Goal: Check status: Check status

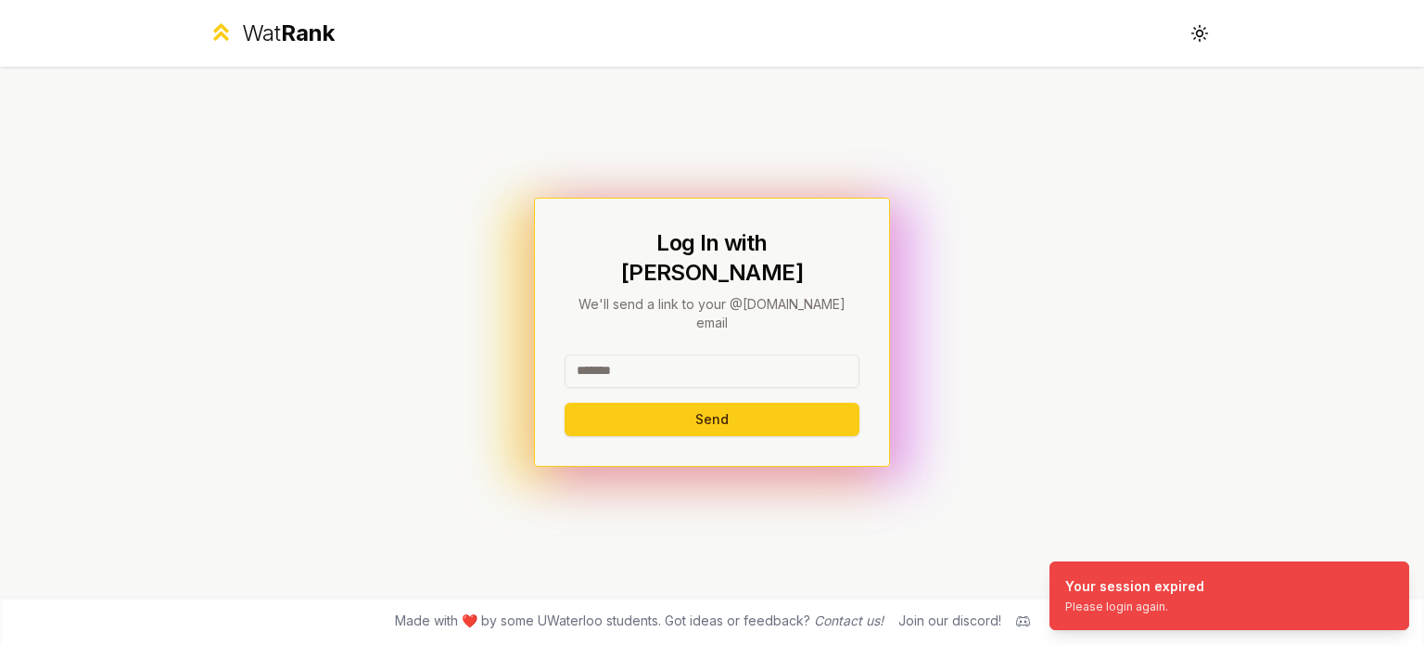
click at [650, 354] on input at bounding box center [712, 370] width 295 height 33
click at [678, 402] on button "Send" at bounding box center [712, 418] width 295 height 33
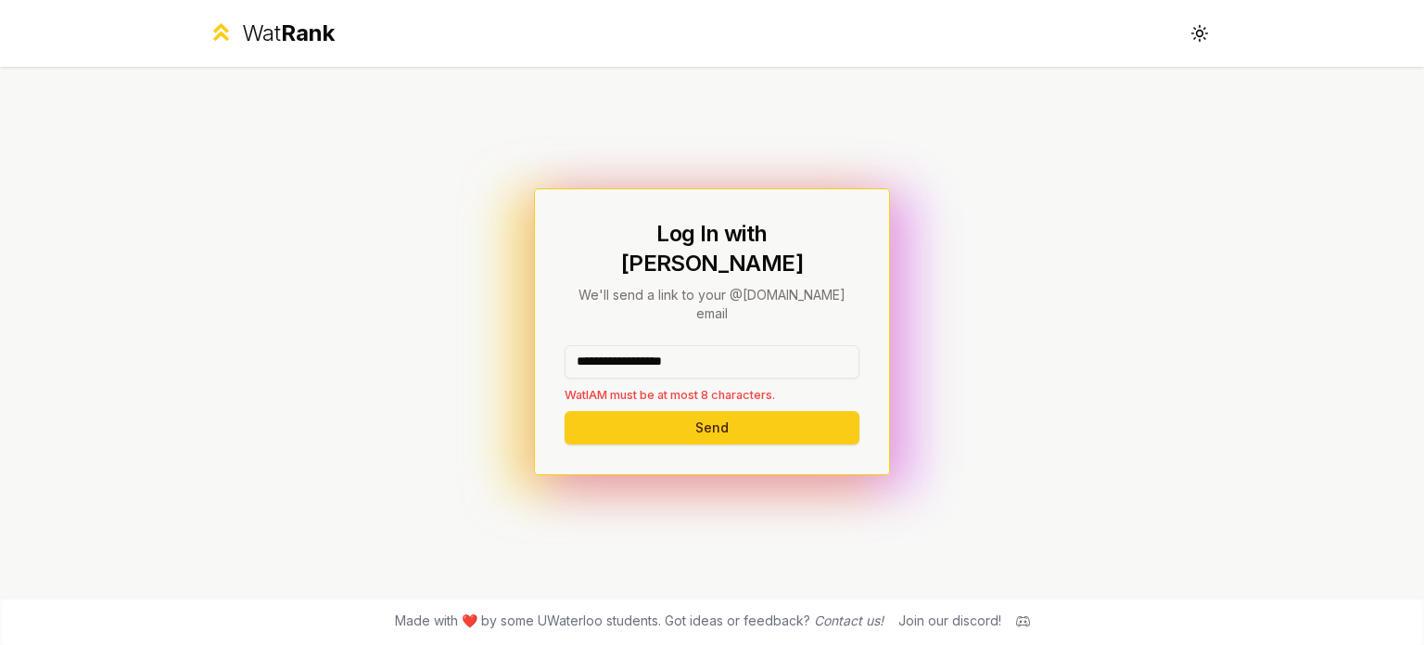
drag, startPoint x: 737, startPoint y: 327, endPoint x: 624, endPoint y: 348, distance: 115.0
click at [624, 348] on input "**********" at bounding box center [712, 361] width 295 height 33
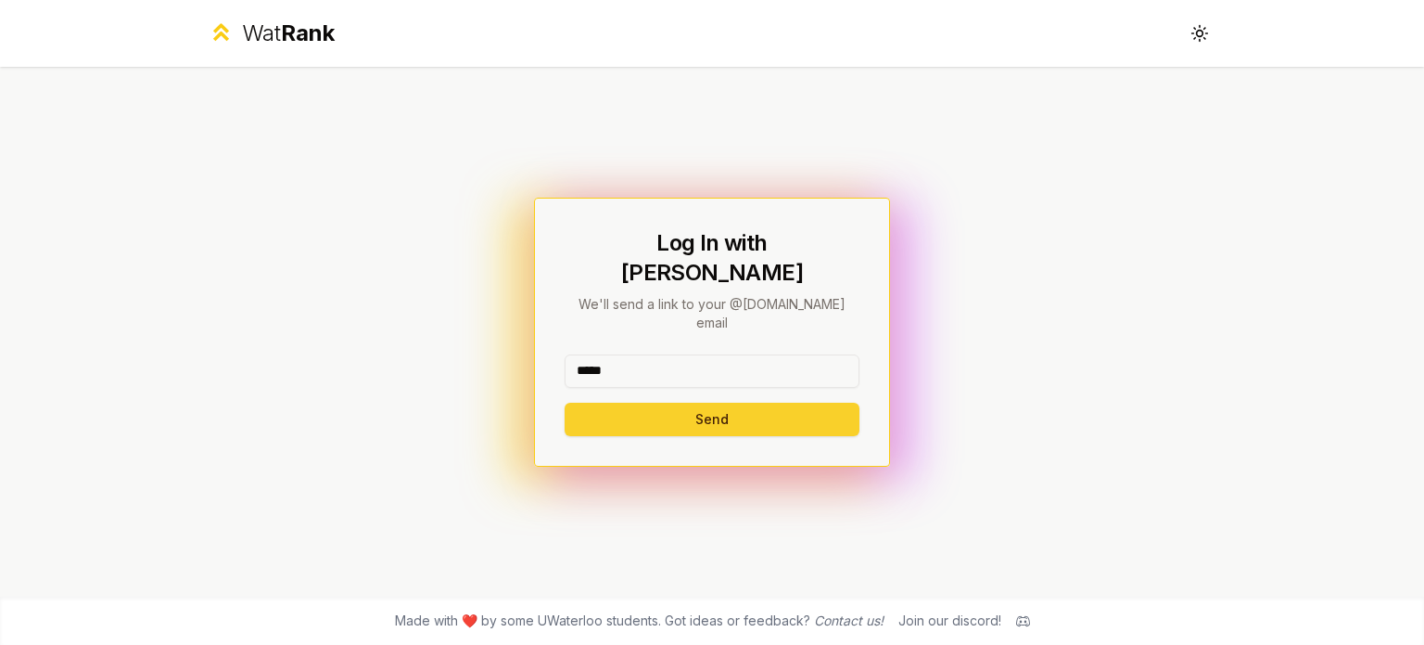
type input "*****"
click at [616, 402] on button "Send" at bounding box center [712, 418] width 295 height 33
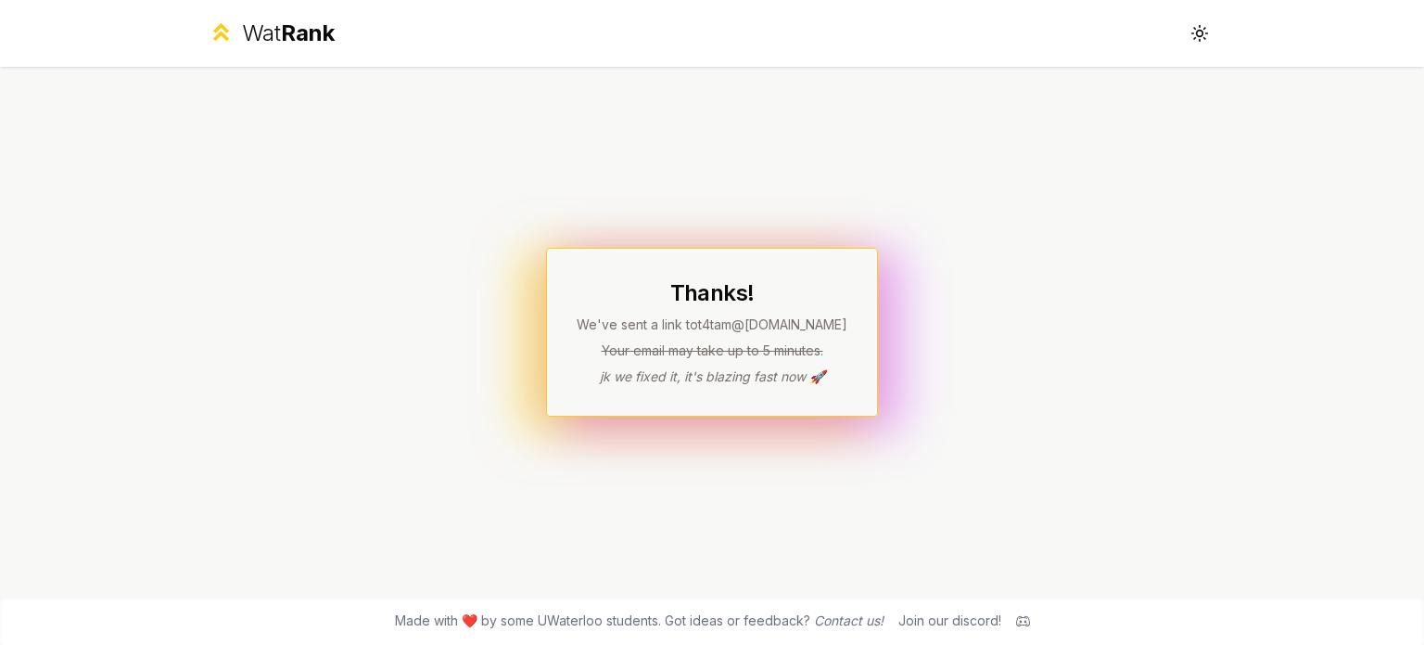
click at [945, 385] on div "Thanks! We've sent a link to t4tam @[DOMAIN_NAME] Your email may take up to 5 m…" at bounding box center [712, 332] width 1068 height 530
click at [965, 351] on div "Thanks! We've sent a link to t4tam @[DOMAIN_NAME] Your email may take up to 5 m…" at bounding box center [712, 332] width 1068 height 530
click at [990, 334] on div "Thanks! We've sent a link to t4tam @[DOMAIN_NAME] Your email may take up to 5 m…" at bounding box center [712, 332] width 1068 height 530
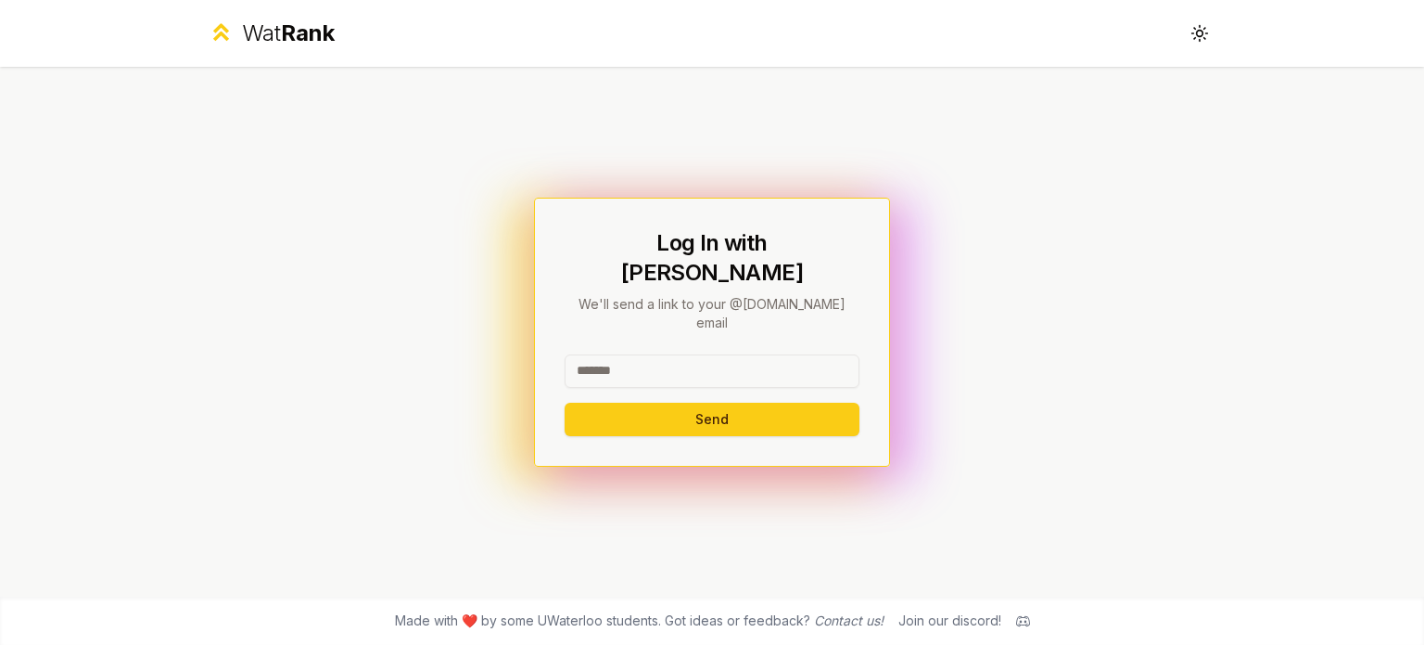
click at [730, 356] on input at bounding box center [712, 370] width 295 height 33
type input "*****"
click at [565, 402] on button "Send" at bounding box center [712, 418] width 295 height 33
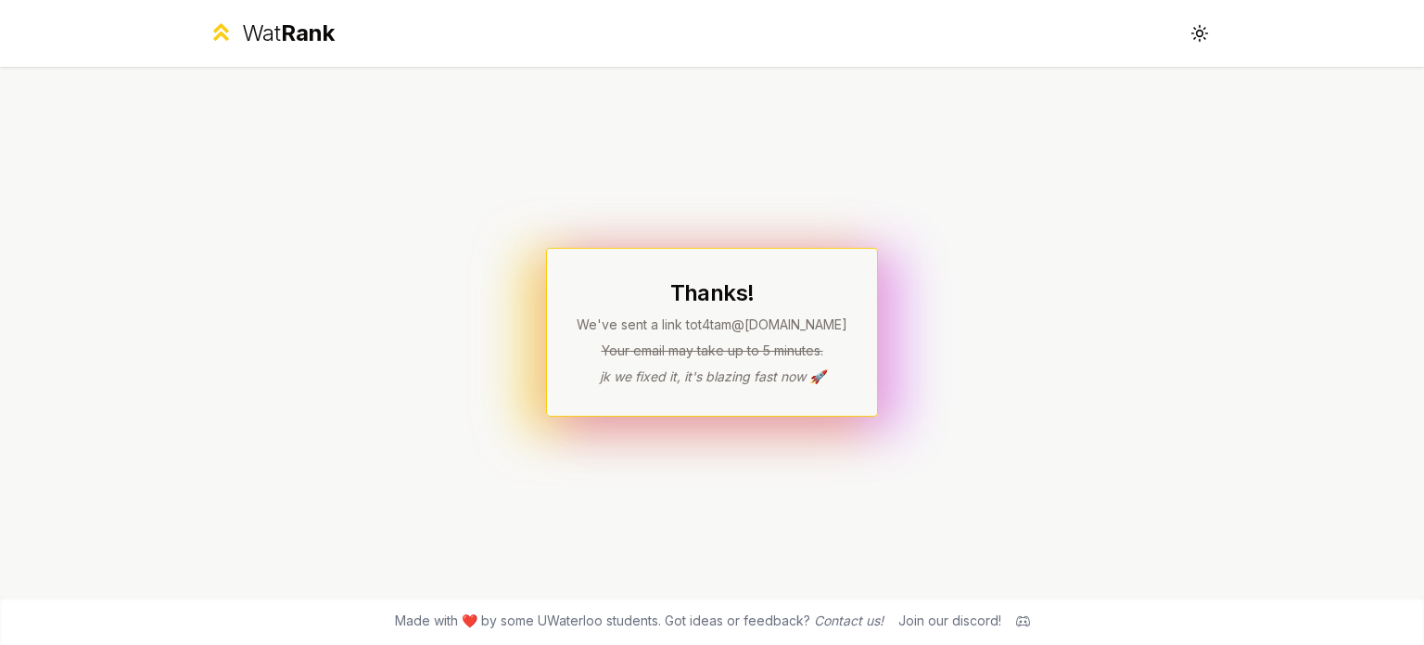
click at [939, 257] on div "Thanks! We've sent a link to t4tam @[DOMAIN_NAME] Your email may take up to 5 m…" at bounding box center [712, 332] width 1068 height 530
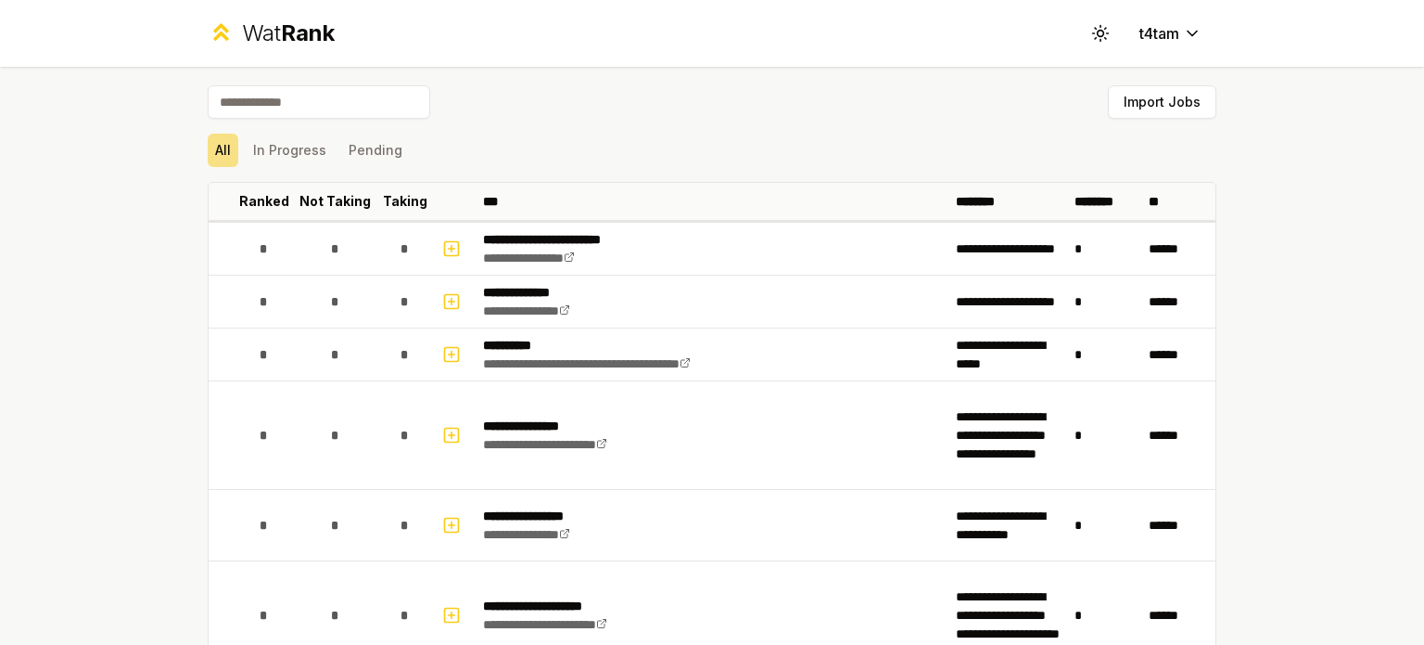
click at [1241, 252] on div "**********" at bounding box center [712, 322] width 1424 height 645
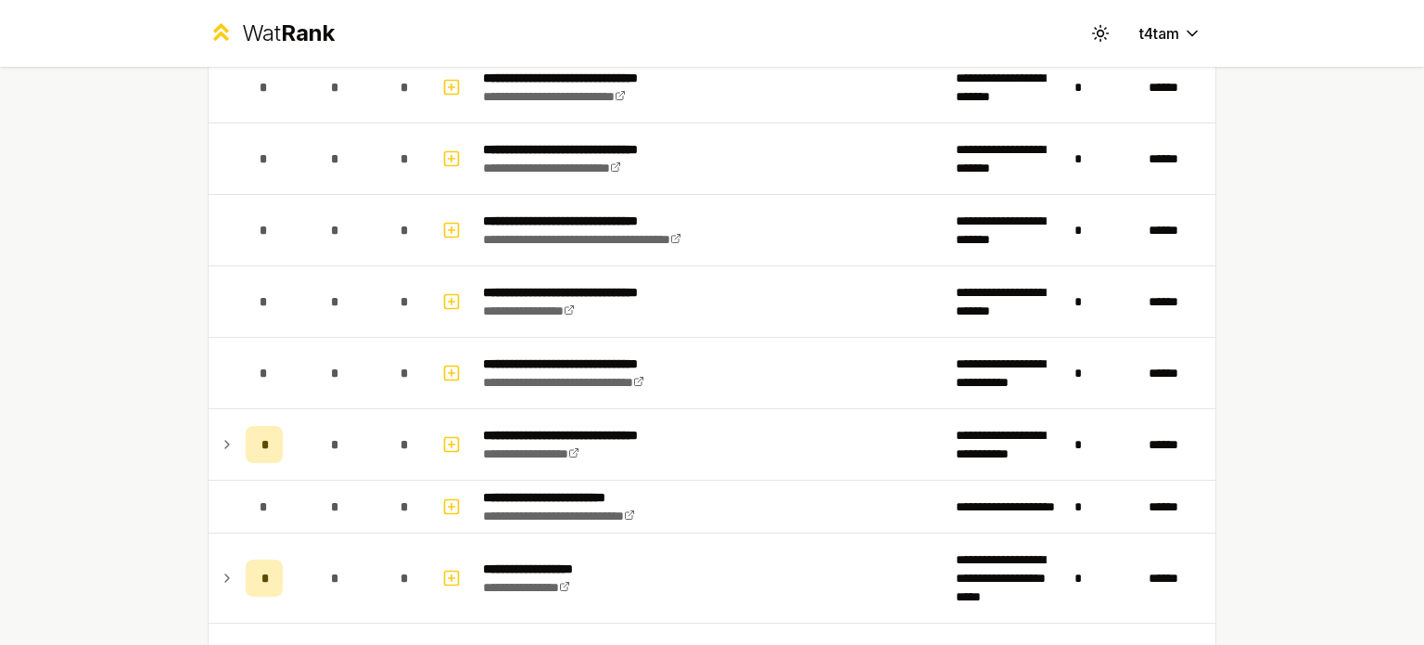
scroll to position [2411, 0]
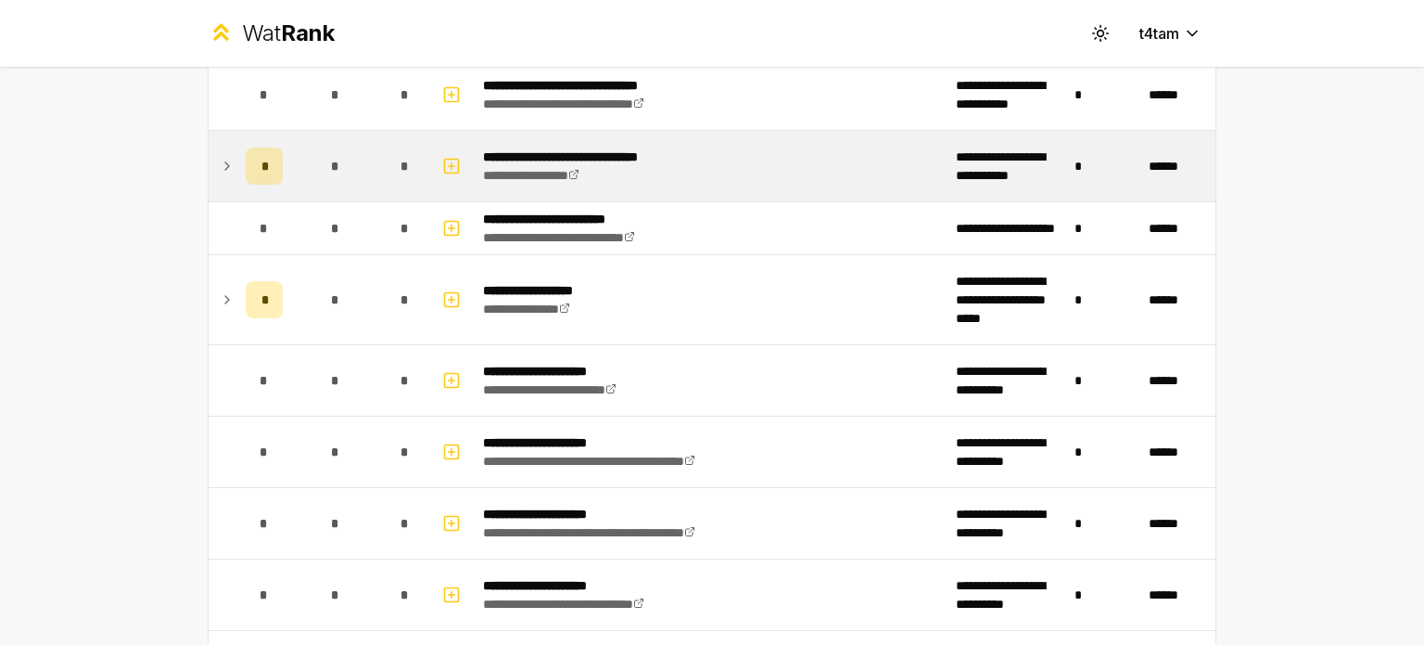
click at [260, 162] on div "*" at bounding box center [264, 165] width 37 height 37
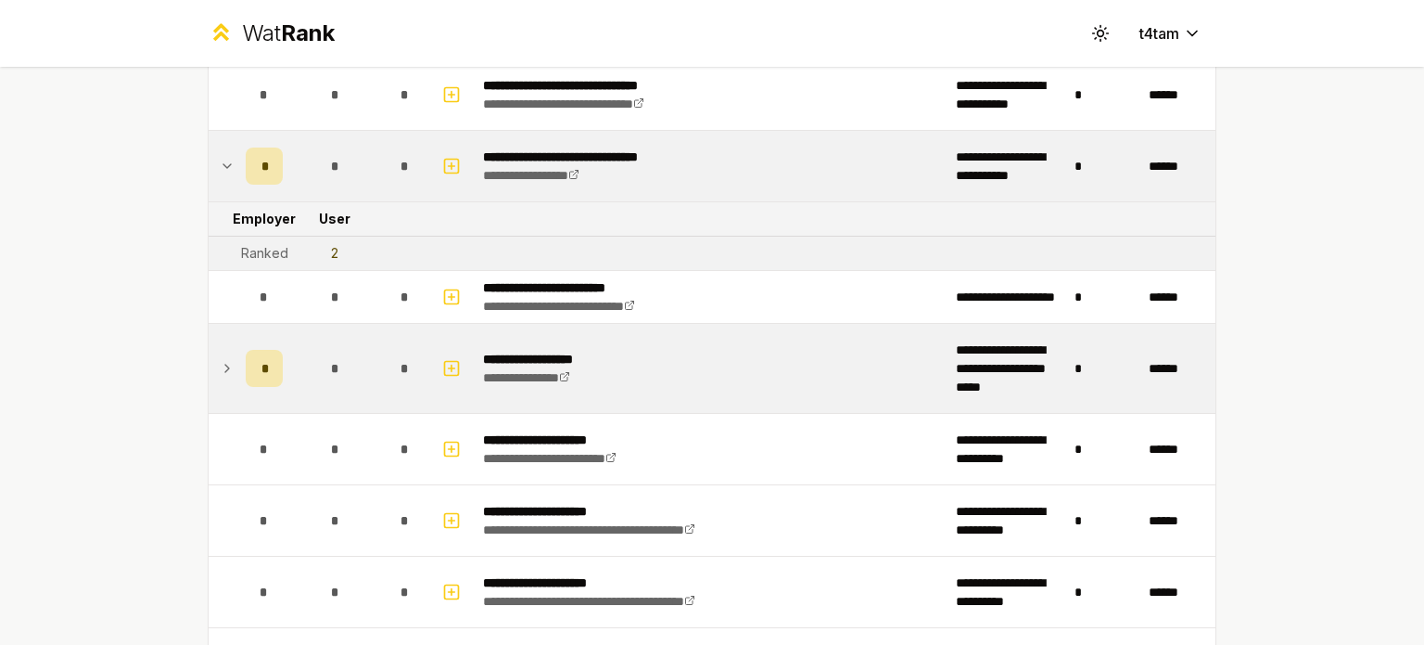
click at [220, 363] on icon at bounding box center [227, 368] width 15 height 22
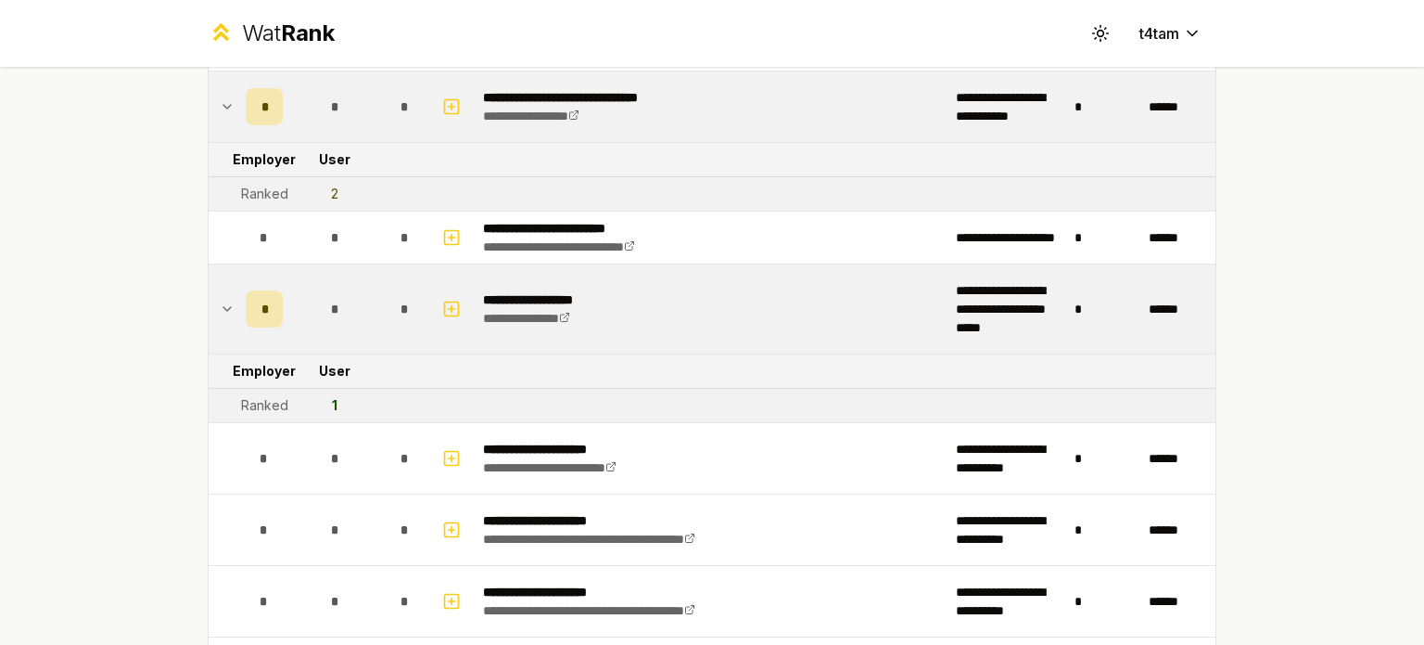
scroll to position [2504, 0]
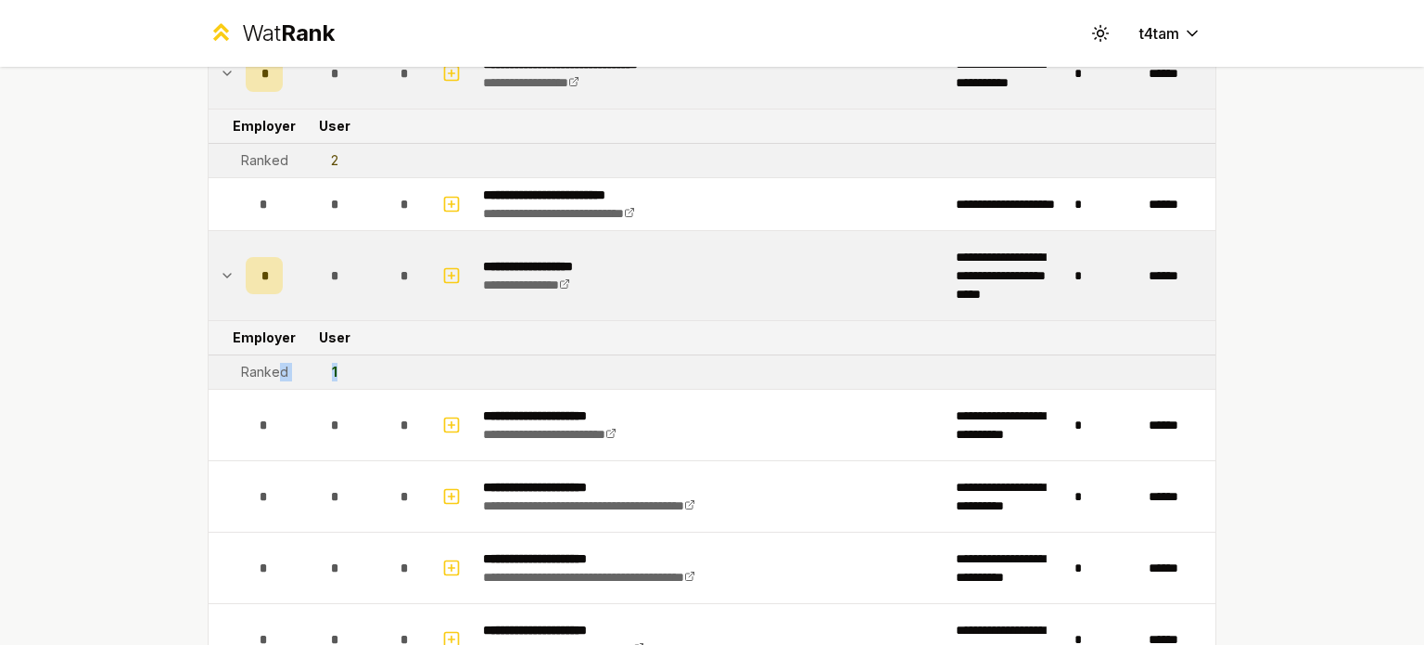
drag, startPoint x: 338, startPoint y: 363, endPoint x: 271, endPoint y: 370, distance: 68.1
click at [271, 370] on tr "Ranked 1" at bounding box center [712, 372] width 1007 height 34
click at [271, 370] on div "Ranked" at bounding box center [264, 372] width 47 height 19
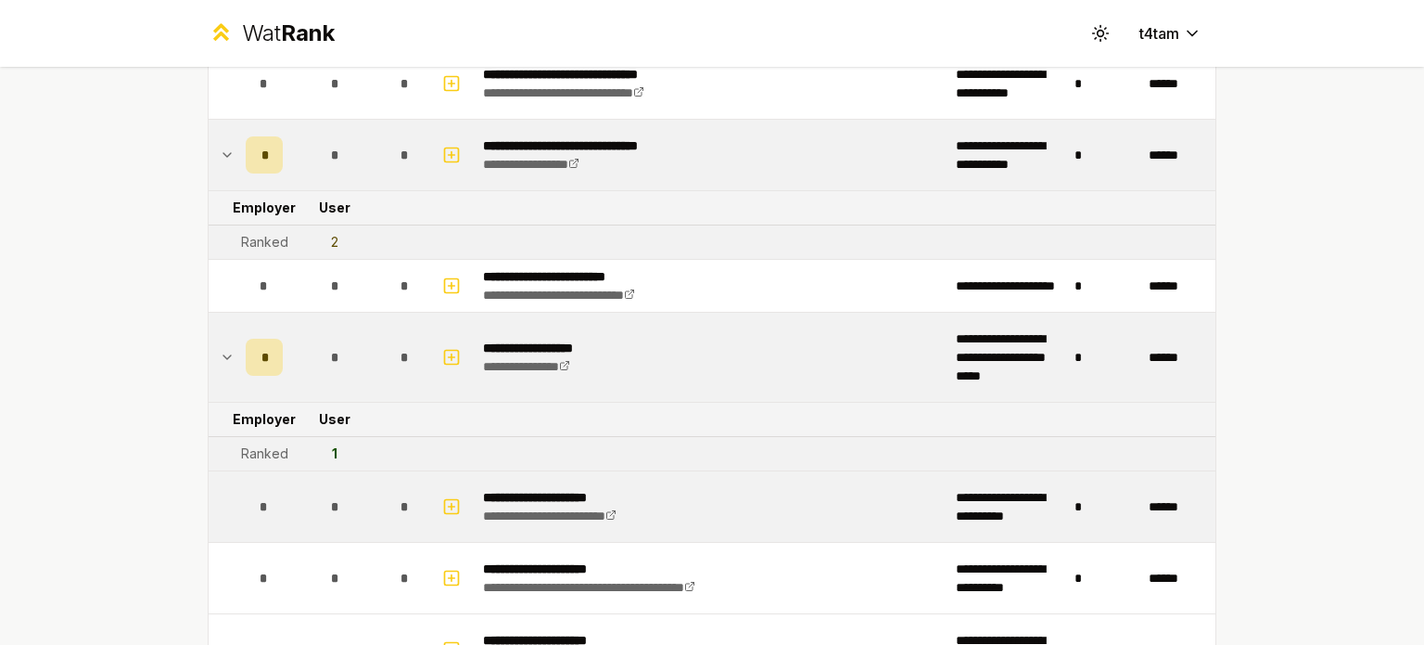
scroll to position [2421, 0]
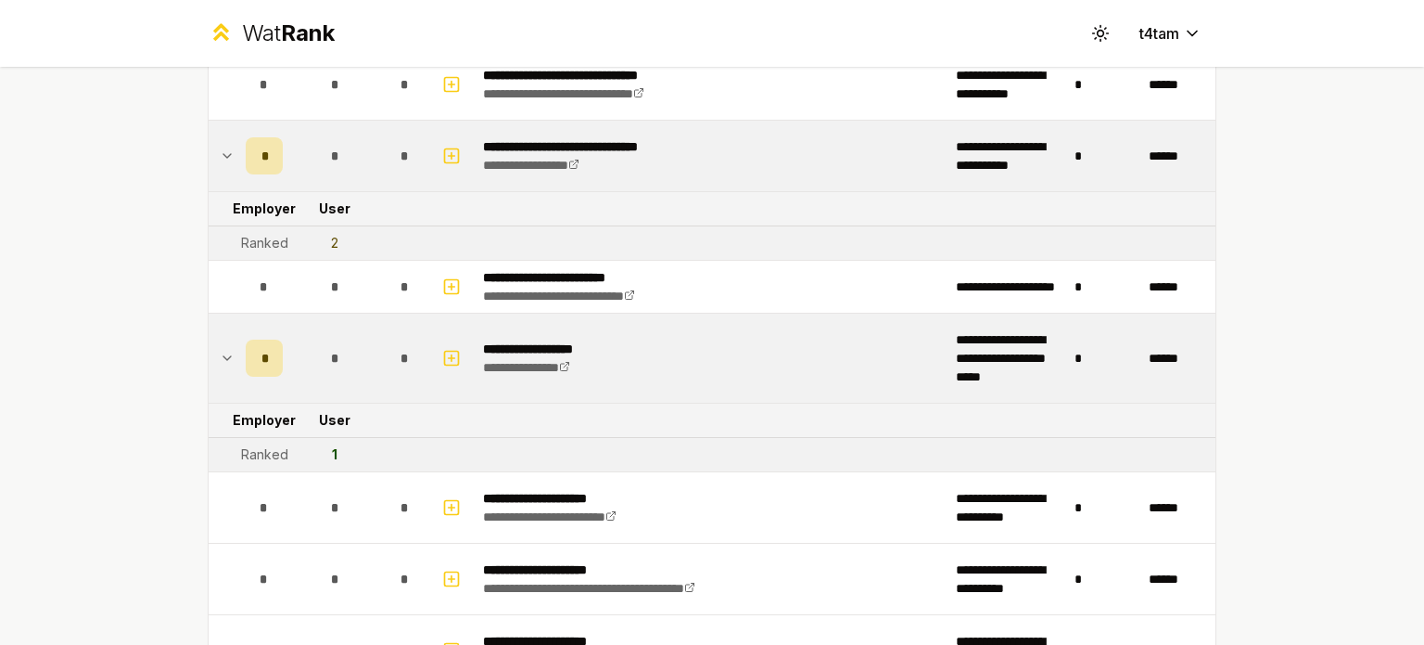
click at [342, 440] on td "1" at bounding box center [334, 454] width 89 height 33
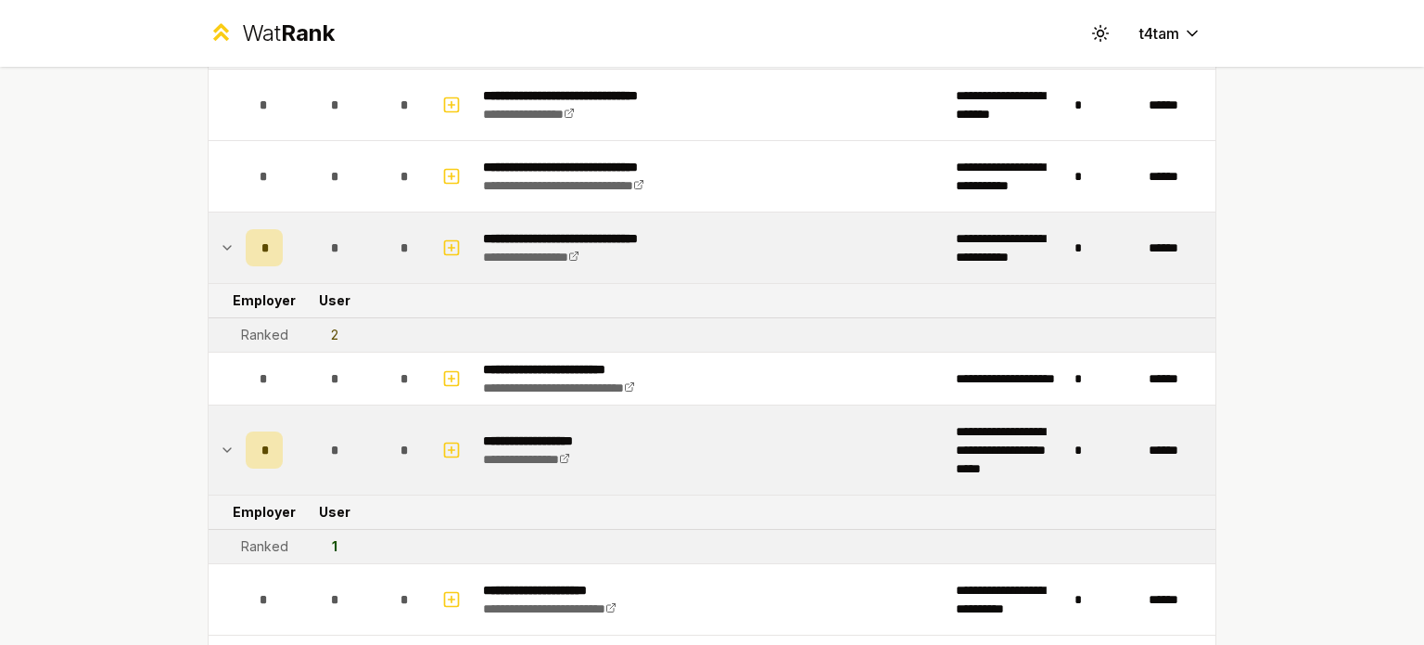
scroll to position [2329, 0]
click at [326, 325] on td "2" at bounding box center [334, 335] width 89 height 33
click at [331, 326] on div "2" at bounding box center [334, 335] width 7 height 19
click at [332, 329] on td "2" at bounding box center [334, 335] width 89 height 33
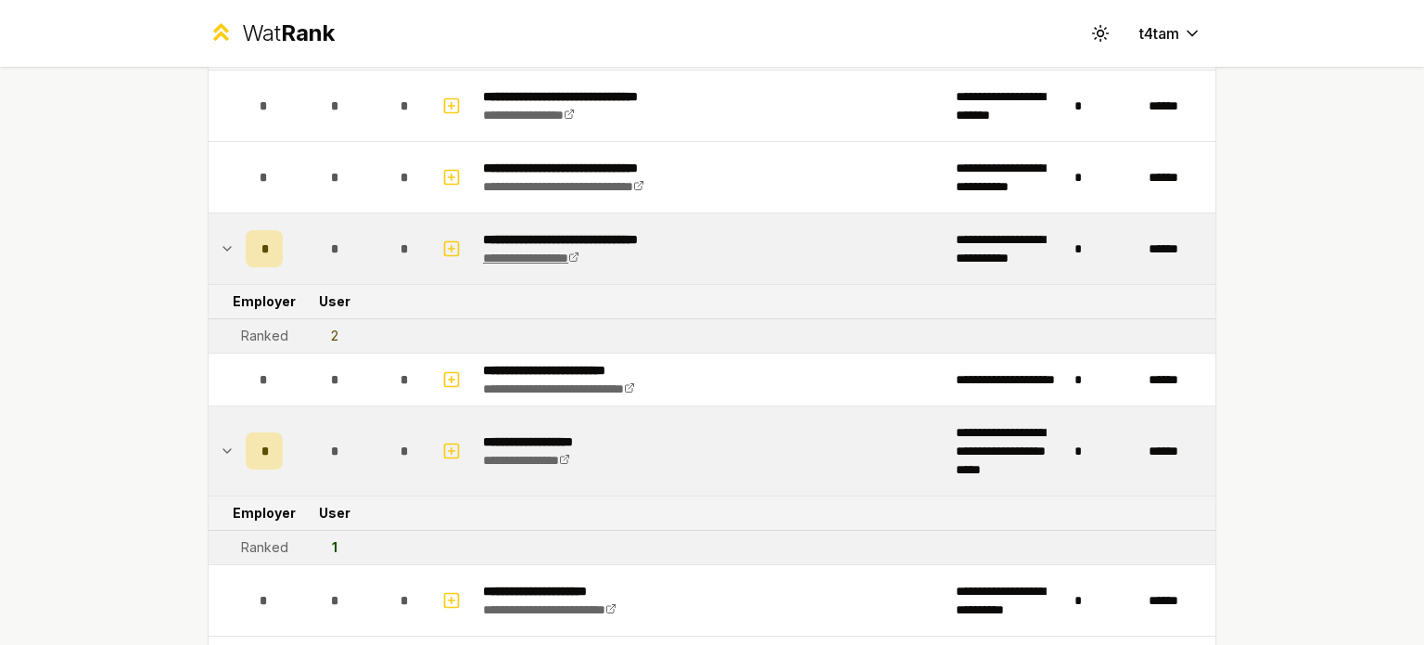
click at [580, 255] on link "**********" at bounding box center [531, 257] width 96 height 13
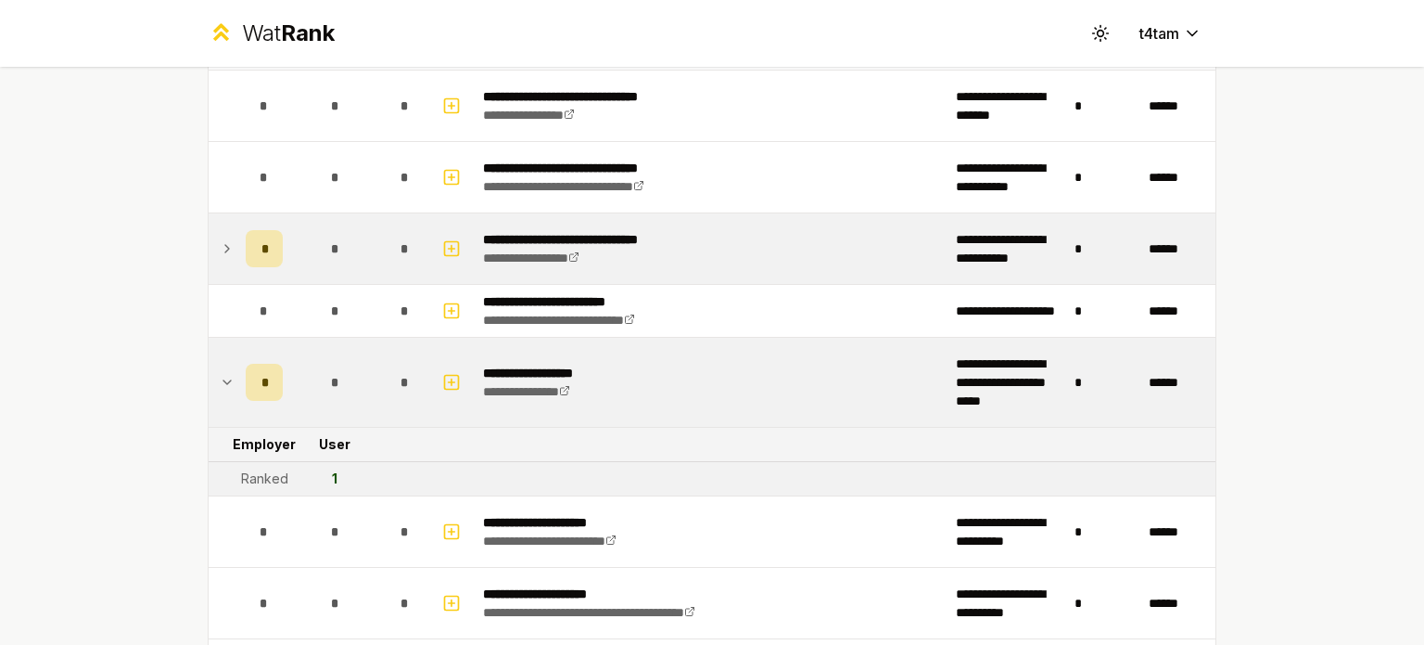
click at [223, 244] on icon at bounding box center [227, 248] width 15 height 22
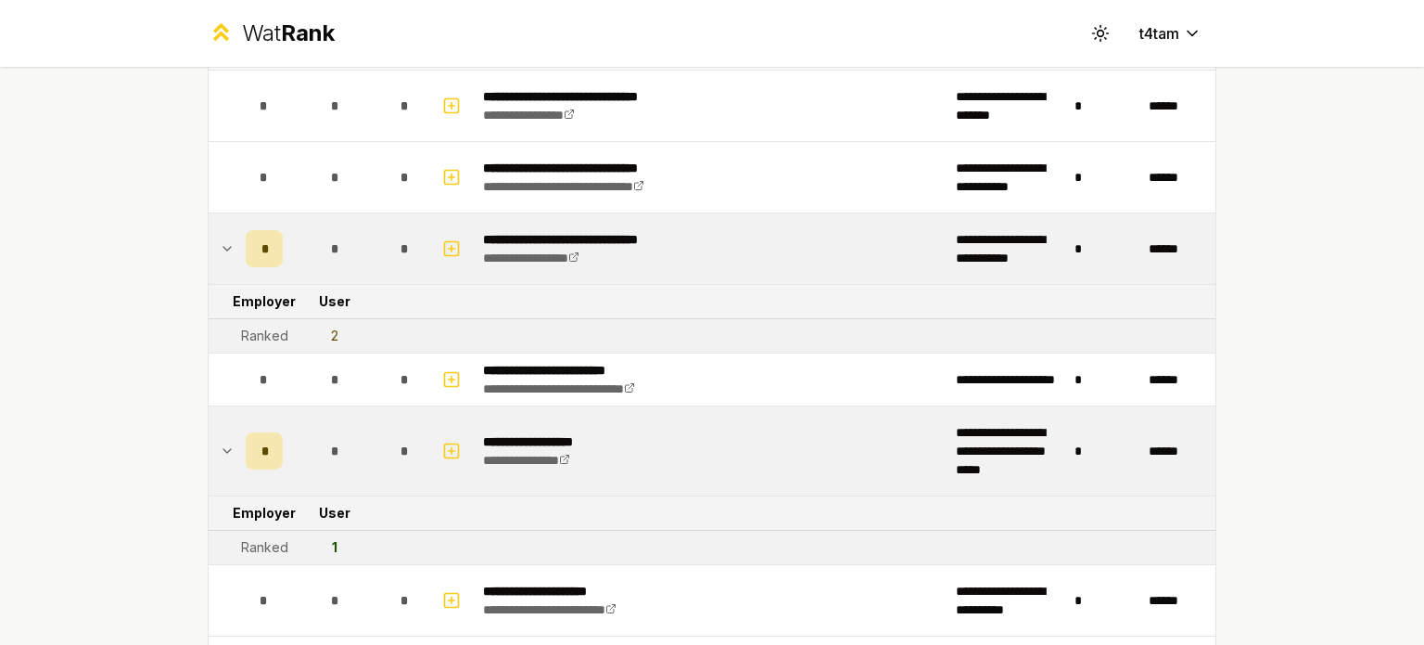
click at [262, 326] on div "Ranked" at bounding box center [264, 335] width 47 height 19
drag, startPoint x: 346, startPoint y: 333, endPoint x: 237, endPoint y: 331, distance: 108.5
click at [237, 331] on tr "Ranked 2" at bounding box center [712, 336] width 1007 height 34
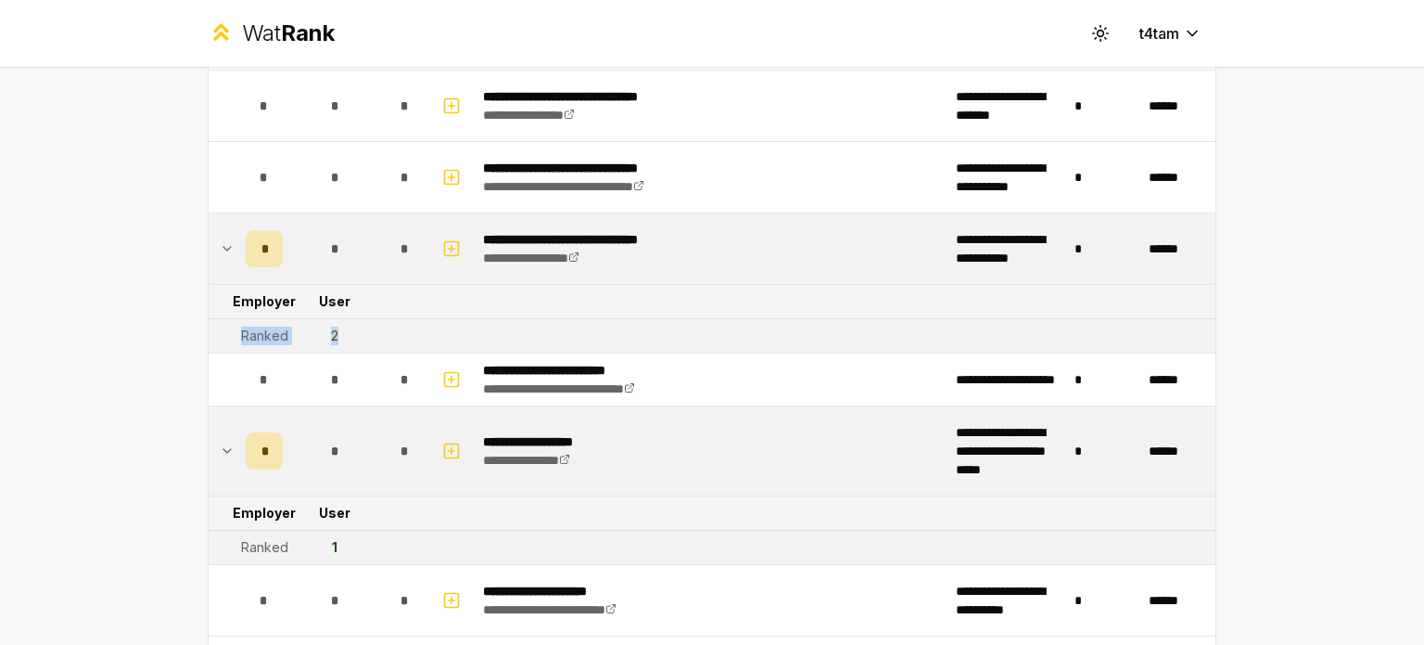
click at [370, 332] on td "2" at bounding box center [334, 335] width 89 height 33
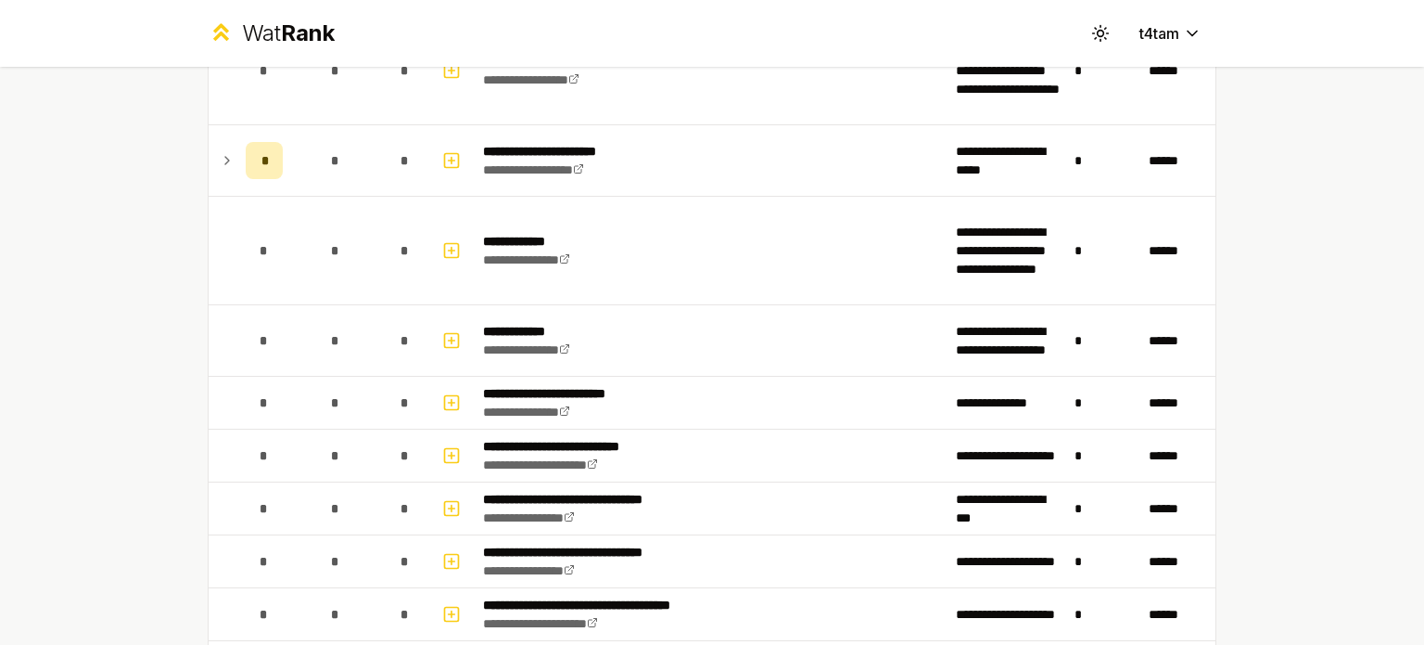
scroll to position [1020, 0]
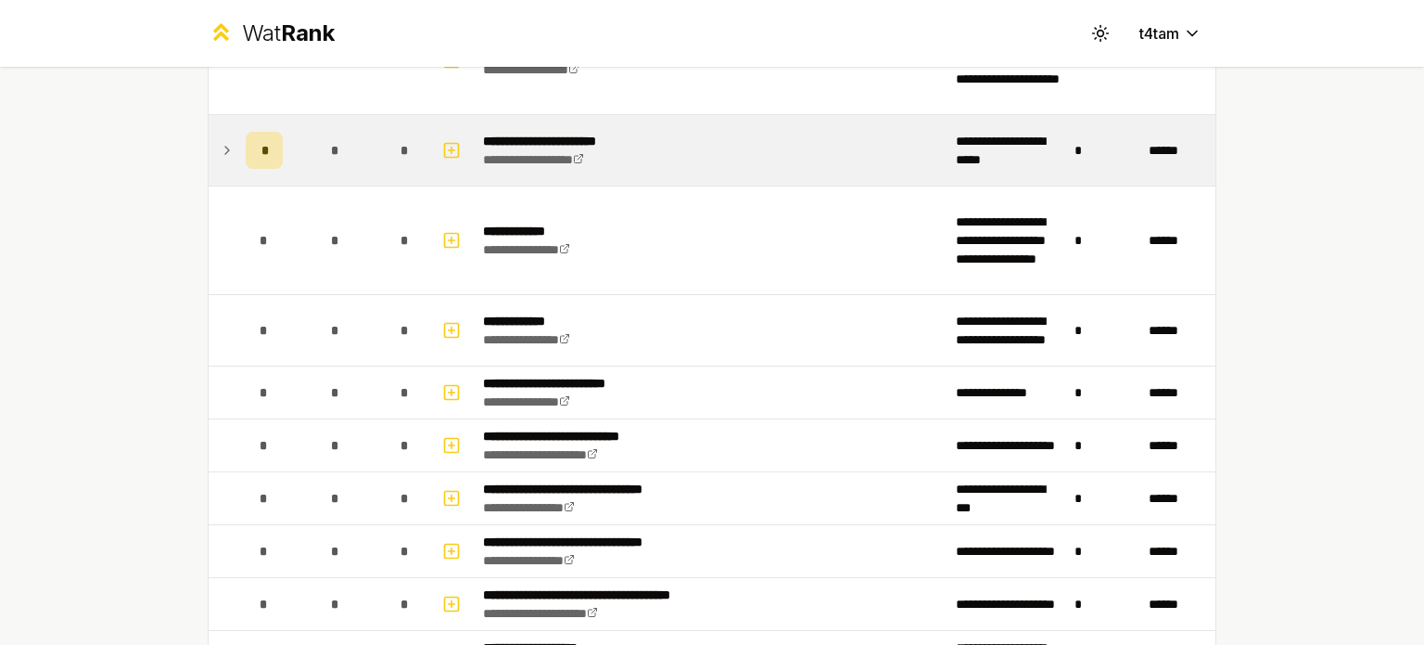
click at [220, 156] on icon at bounding box center [227, 150] width 15 height 22
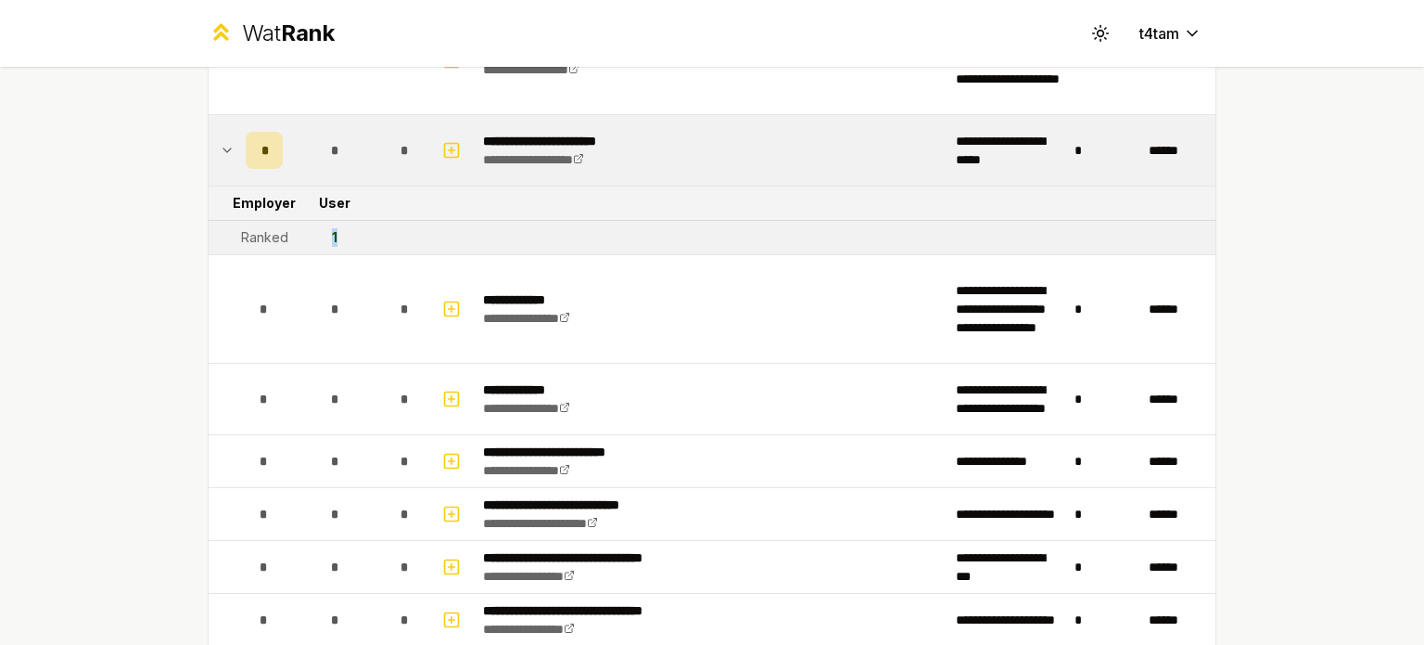
drag, startPoint x: 341, startPoint y: 230, endPoint x: 326, endPoint y: 230, distance: 14.8
click at [326, 230] on td "1" at bounding box center [334, 237] width 89 height 33
click at [332, 230] on div "1" at bounding box center [335, 237] width 6 height 19
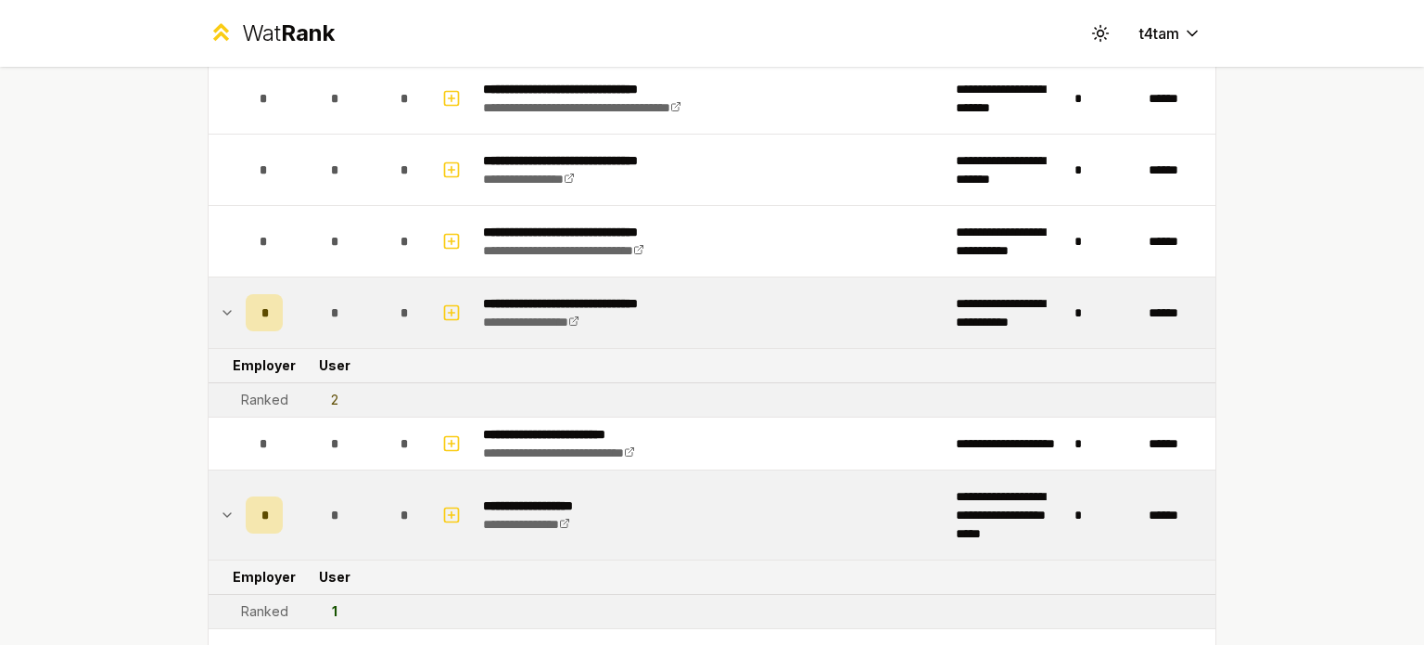
scroll to position [2504, 0]
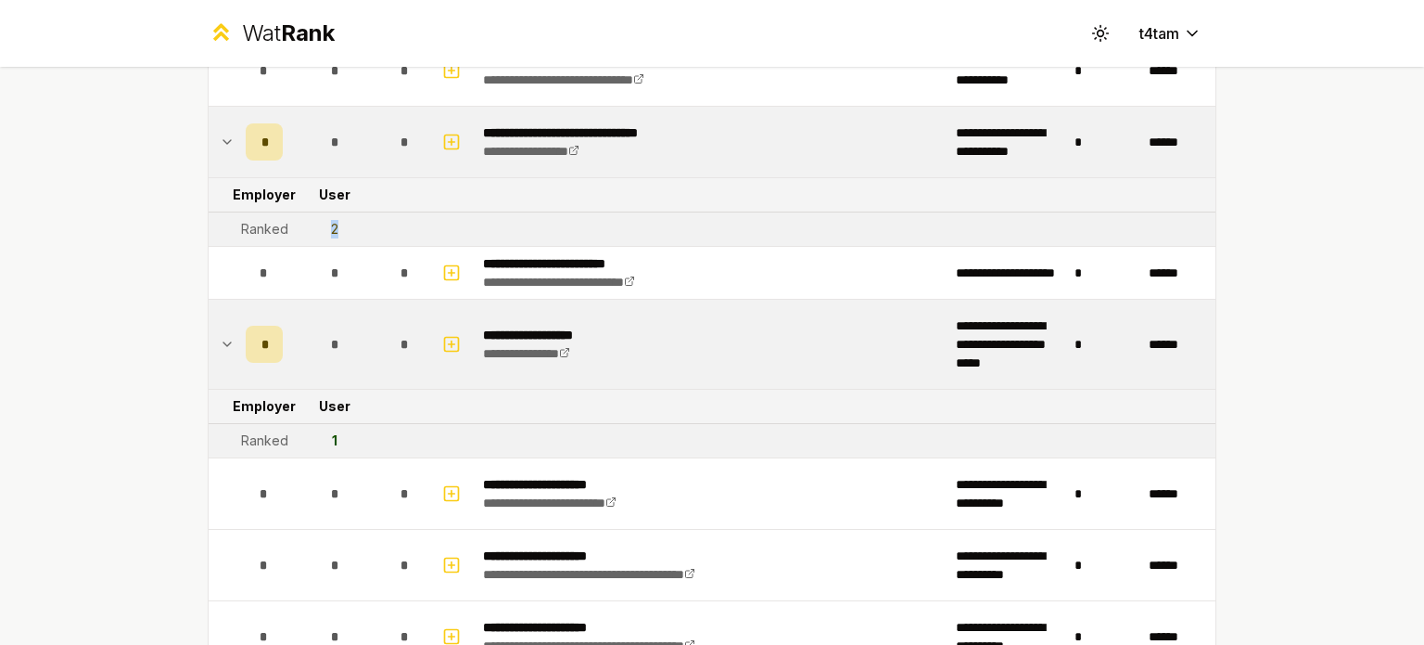
click at [324, 225] on td "2" at bounding box center [334, 228] width 89 height 33
click at [331, 225] on div "2" at bounding box center [334, 229] width 7 height 19
click at [332, 223] on td "2" at bounding box center [334, 228] width 89 height 33
click at [338, 222] on td "2" at bounding box center [334, 228] width 89 height 33
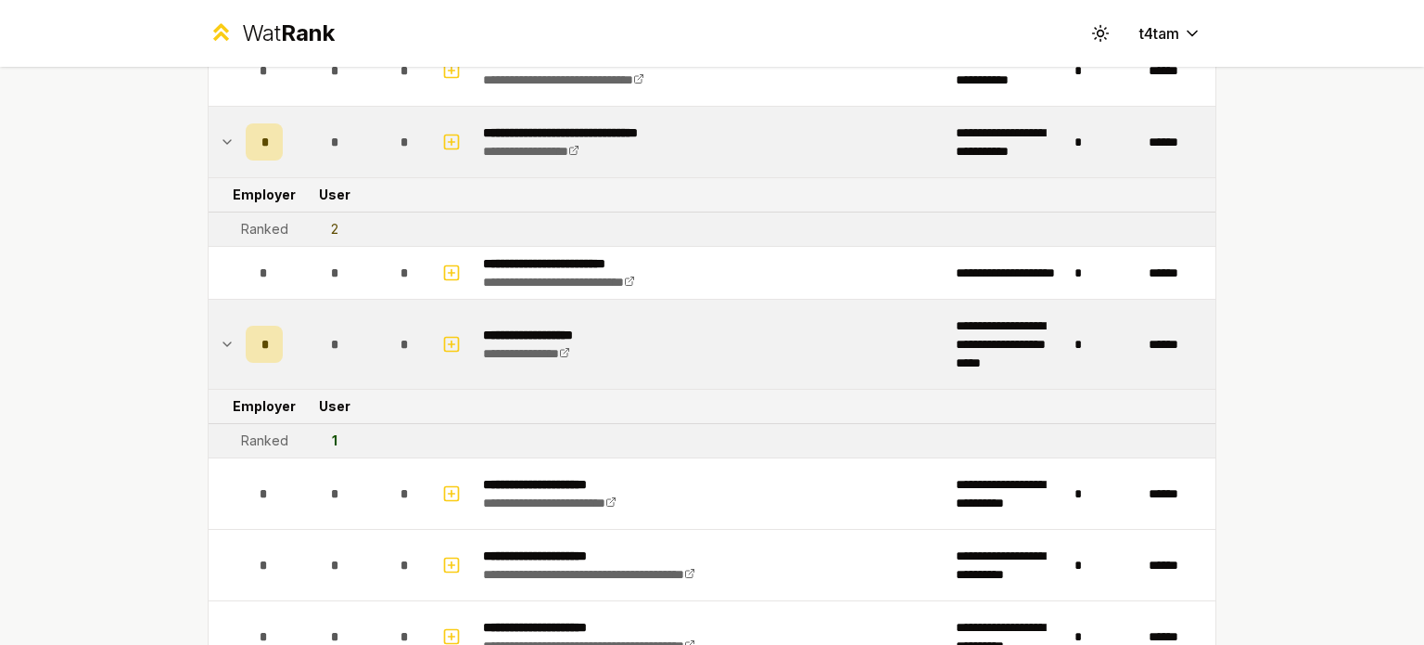
scroll to position [2411, 0]
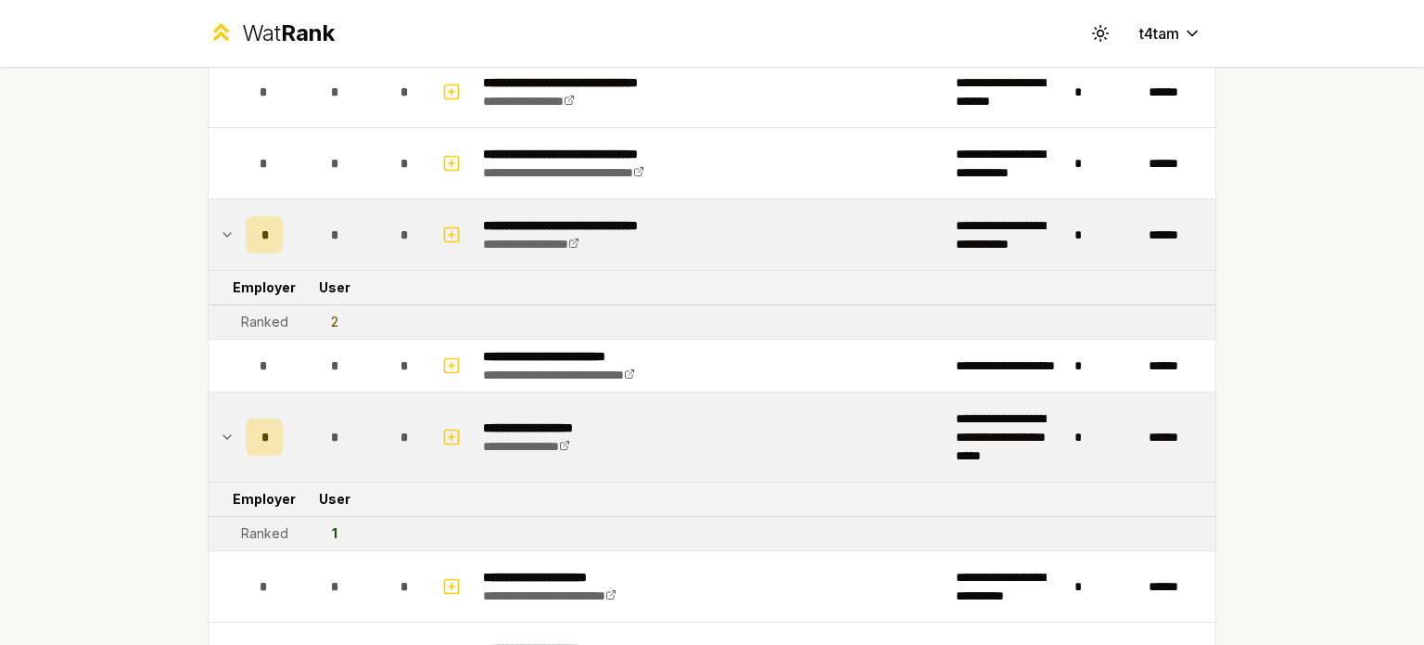
click at [349, 277] on td "User" at bounding box center [334, 287] width 89 height 33
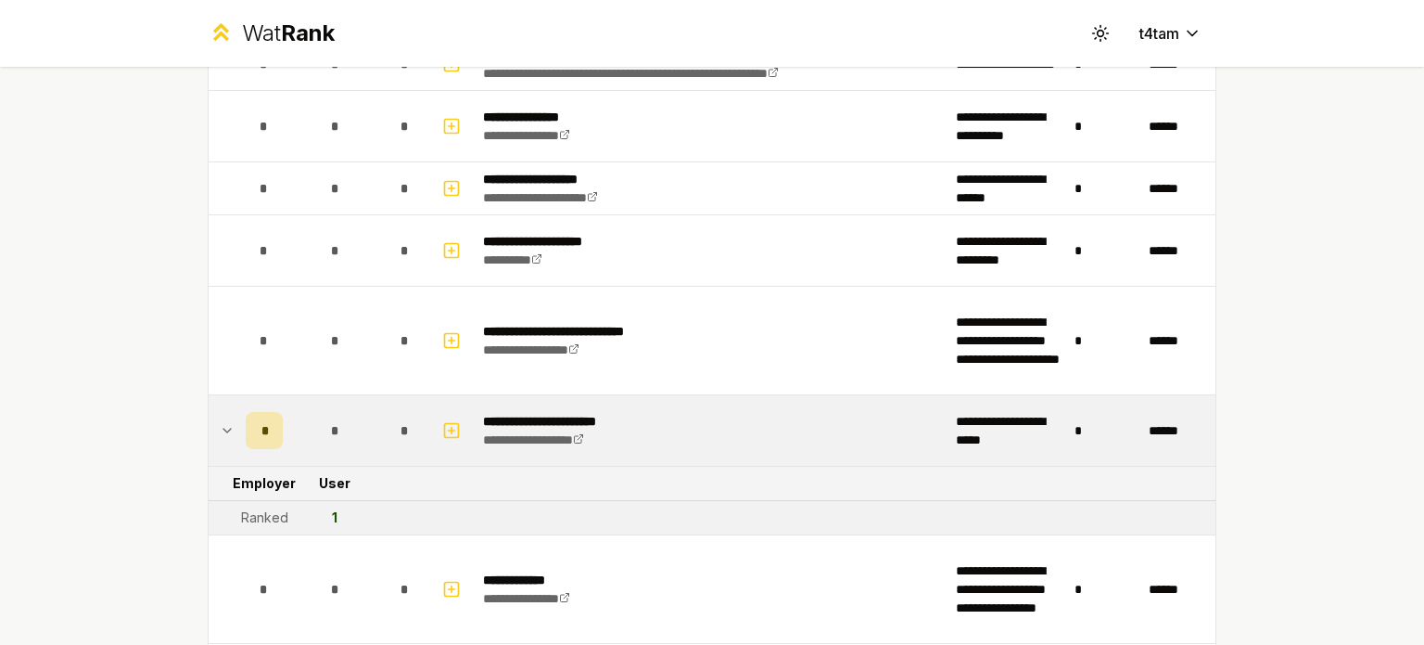
scroll to position [727, 0]
